Goal: Task Accomplishment & Management: Manage account settings

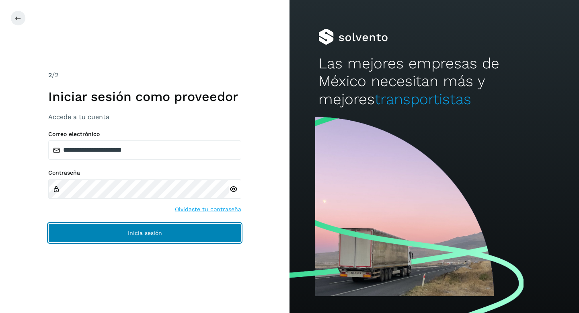
click at [159, 231] on span "Inicia sesión" at bounding box center [145, 233] width 34 height 6
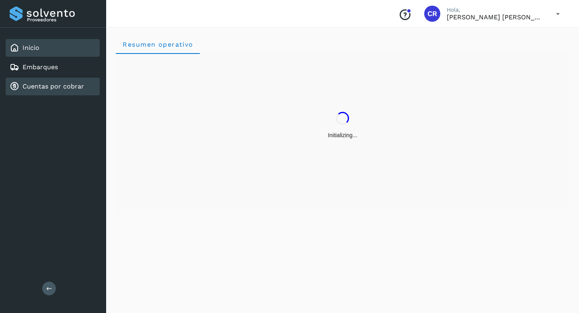
click at [71, 90] on link "Cuentas por cobrar" at bounding box center [52, 86] width 61 height 8
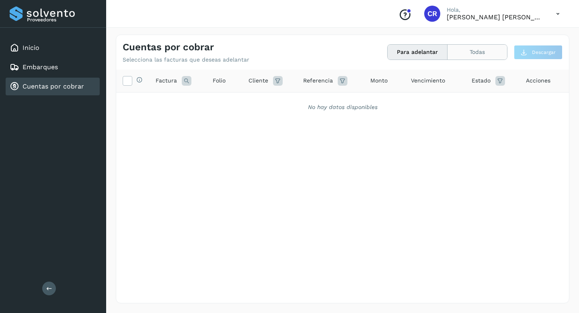
click at [459, 51] on button "Todas" at bounding box center [476, 52] width 59 height 15
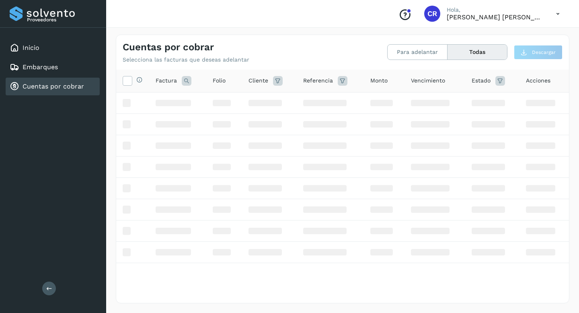
click at [422, 50] on button "Para adelantar" at bounding box center [417, 52] width 60 height 15
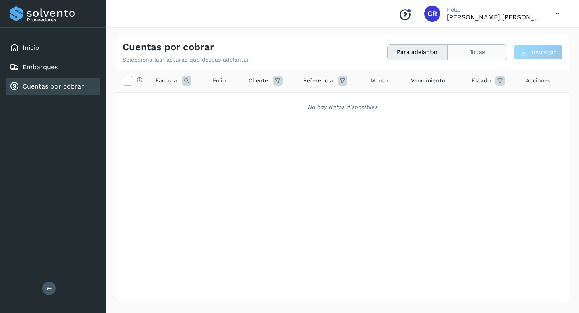
click at [468, 53] on button "Todas" at bounding box center [476, 52] width 59 height 15
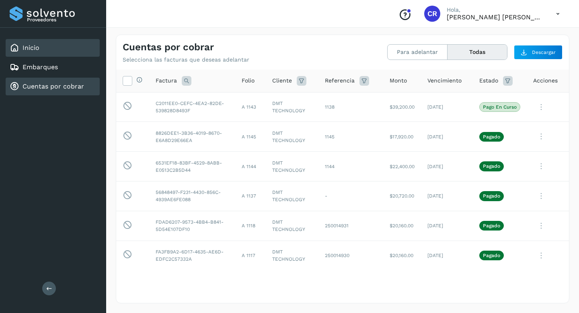
click at [47, 49] on div "Inicio" at bounding box center [53, 48] width 94 height 18
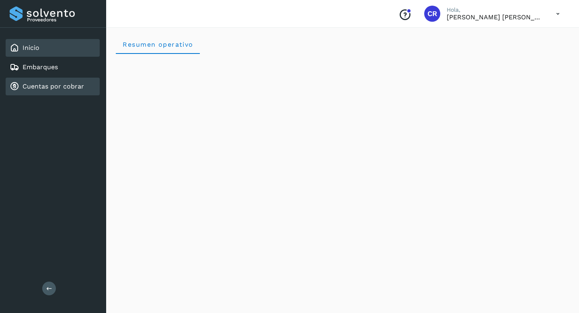
click at [69, 88] on link "Cuentas por cobrar" at bounding box center [52, 86] width 61 height 8
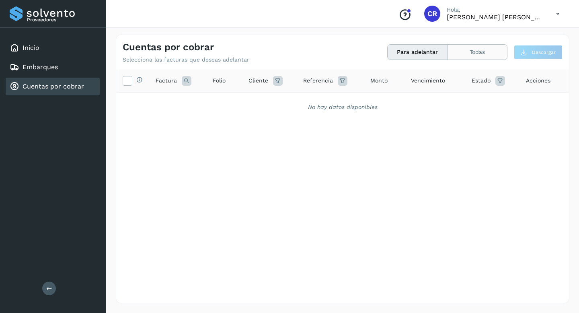
click at [468, 55] on button "Todas" at bounding box center [476, 52] width 59 height 15
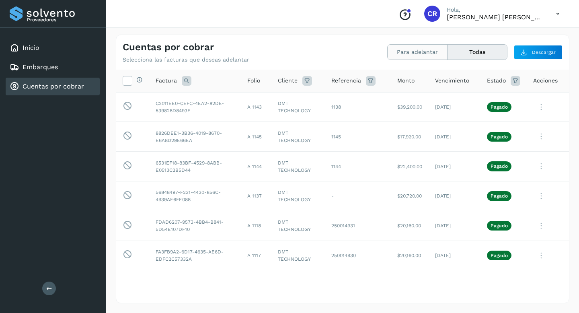
click at [409, 53] on button "Para adelantar" at bounding box center [417, 52] width 60 height 15
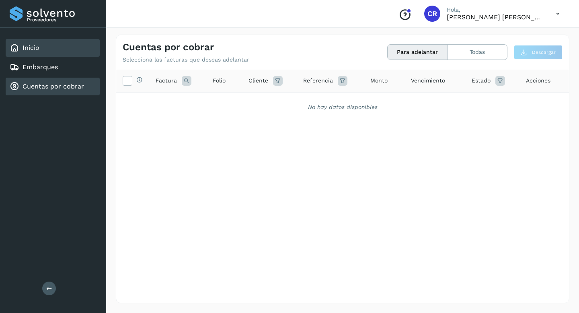
click at [34, 51] on link "Inicio" at bounding box center [30, 48] width 17 height 8
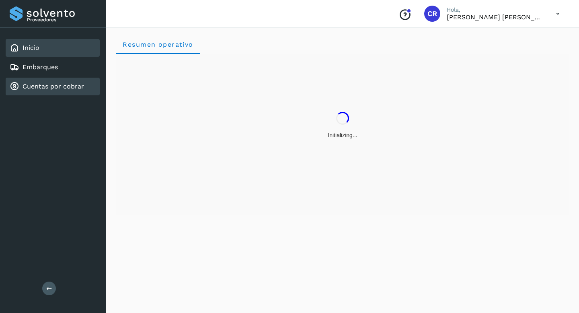
click at [56, 90] on div "Cuentas por cobrar" at bounding box center [47, 87] width 74 height 10
